Goal: Task Accomplishment & Management: Manage account settings

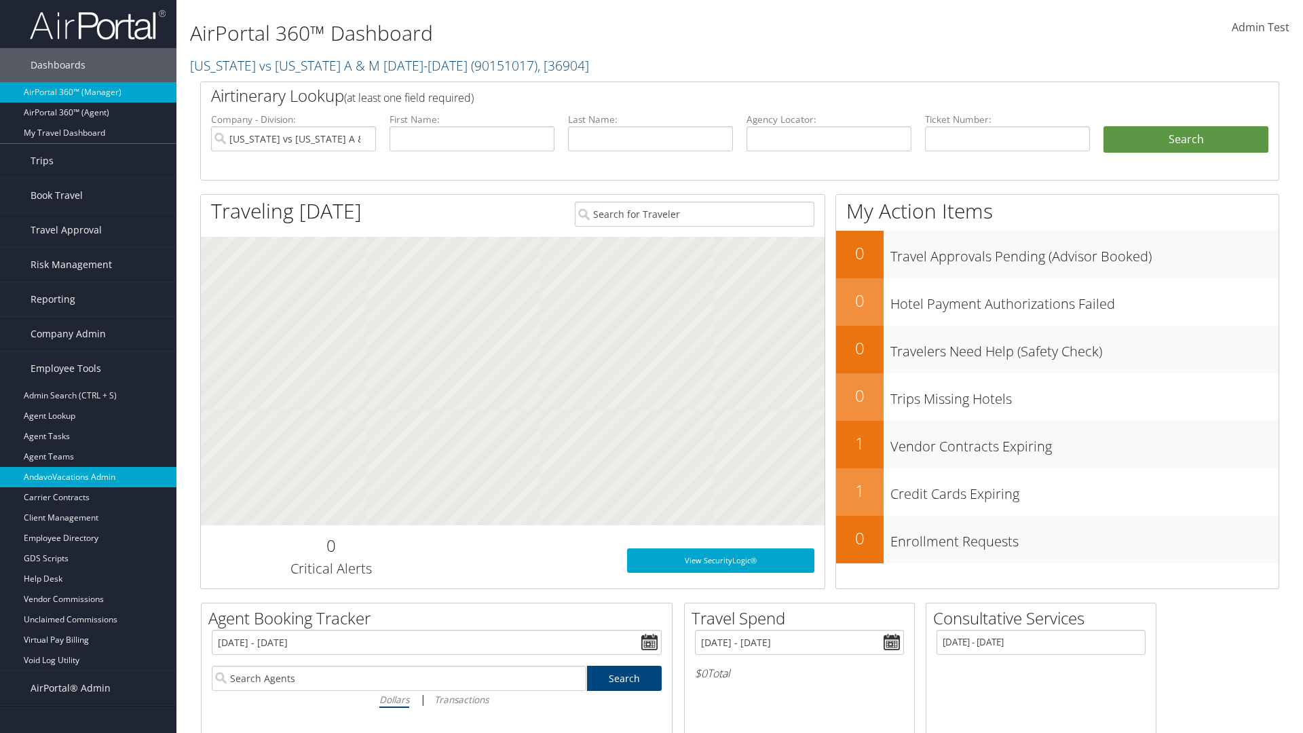
click at [88, 477] on link "AndavoVacations Admin" at bounding box center [88, 477] width 176 height 20
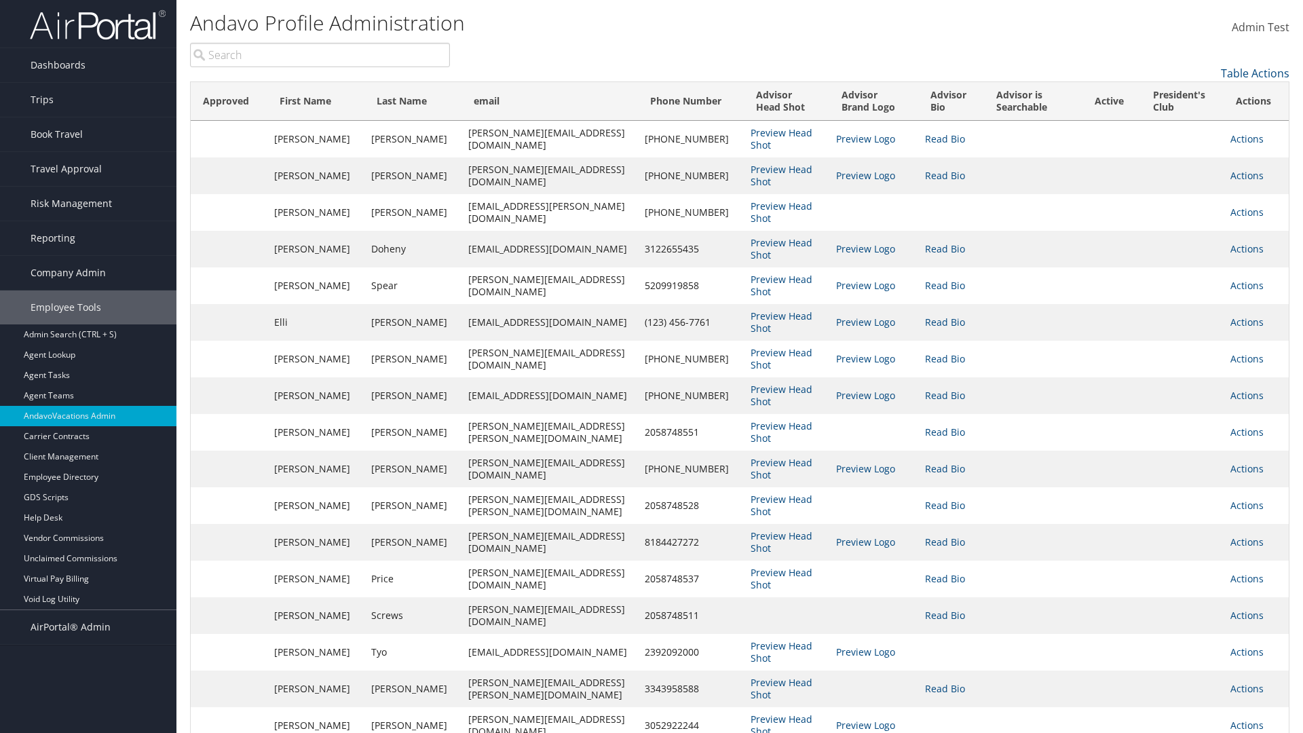
click at [320, 55] on input "search" at bounding box center [320, 55] width 260 height 24
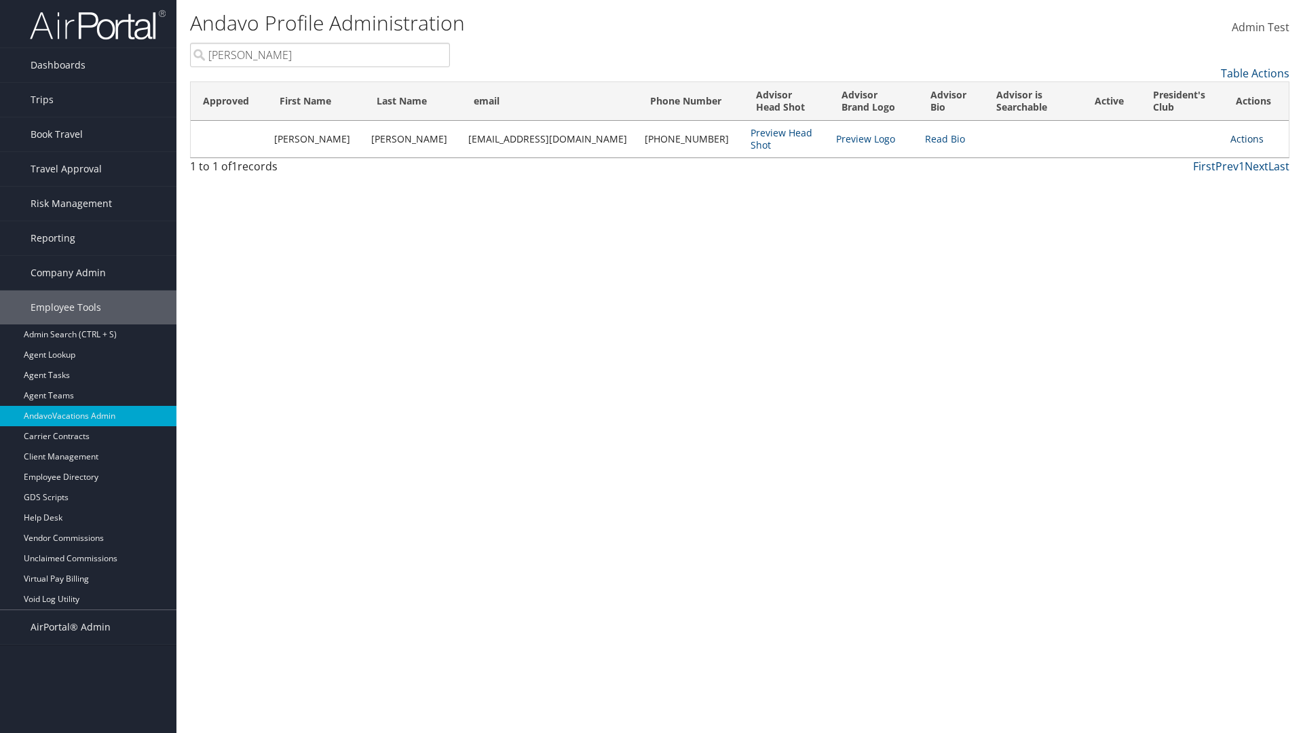
type input "Stephanie"
click at [1240, 138] on link "Actions" at bounding box center [1246, 138] width 33 height 13
click at [1179, 228] on link "Remove from President's Club" at bounding box center [1179, 227] width 148 height 23
